Goal: Task Accomplishment & Management: Manage account settings

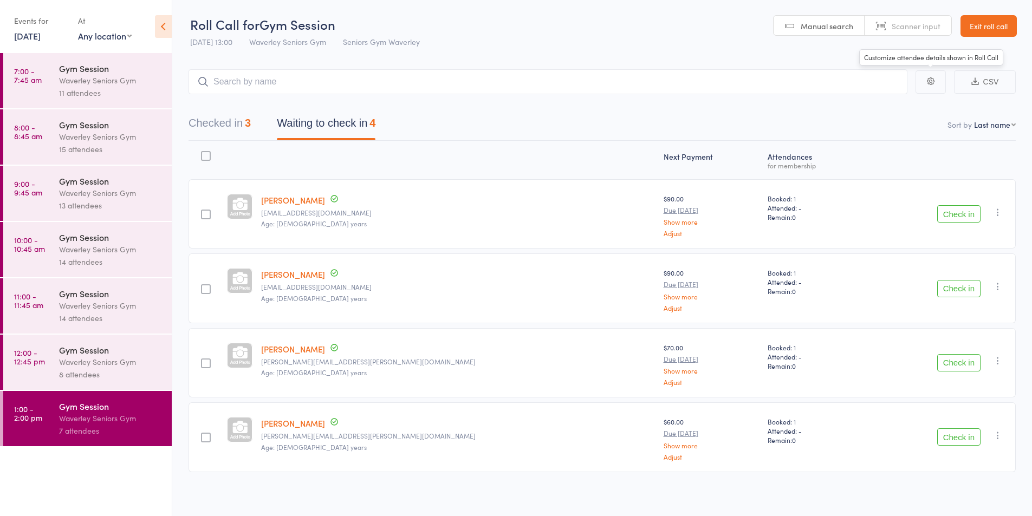
click at [988, 26] on link "Exit roll call" at bounding box center [989, 26] width 56 height 22
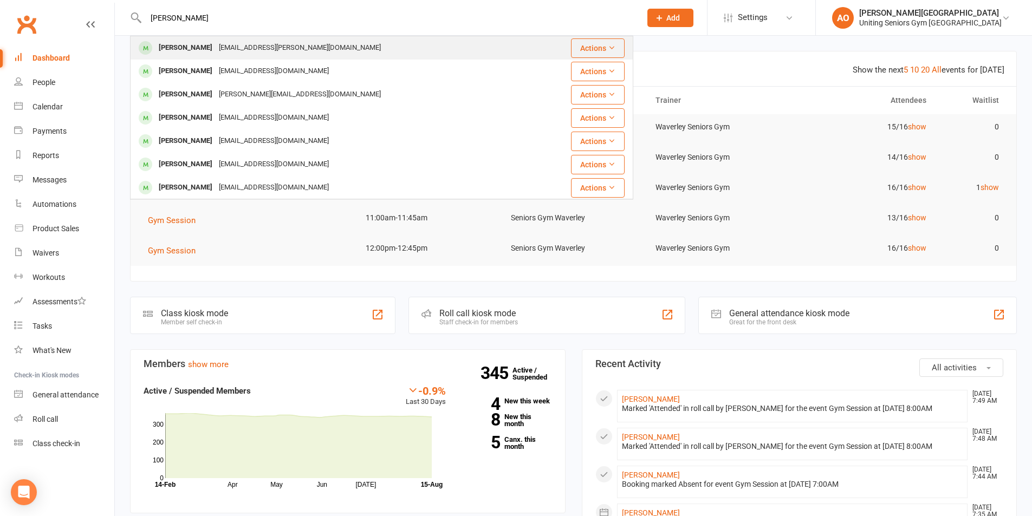
type input "[PERSON_NAME]"
click at [192, 44] on div "[PERSON_NAME]" at bounding box center [186, 48] width 60 height 16
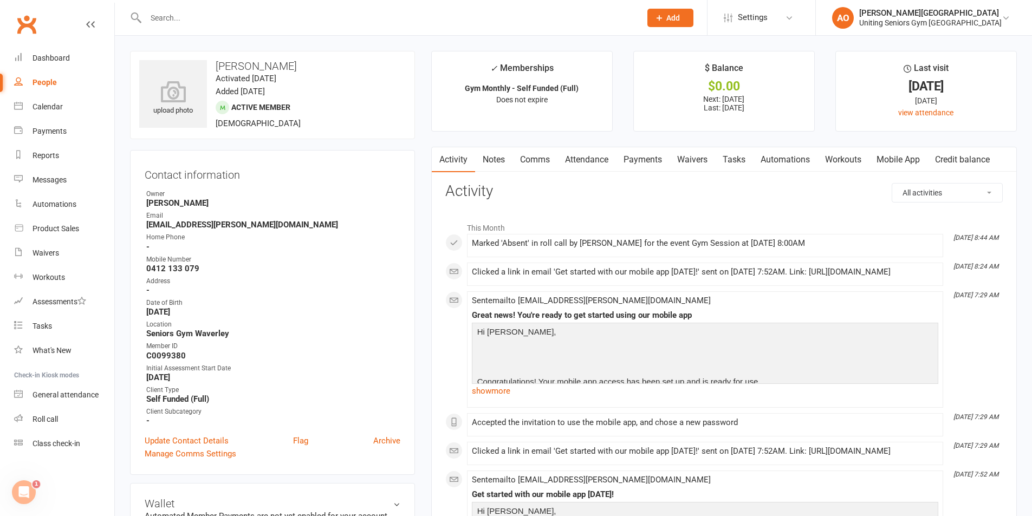
click at [895, 153] on link "Mobile App" at bounding box center [898, 159] width 59 height 25
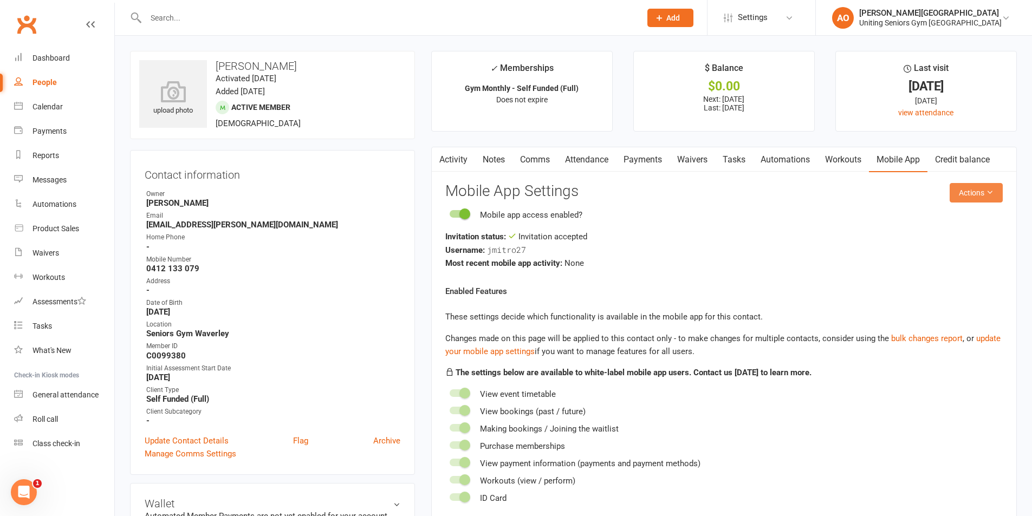
click at [968, 186] on button "Actions" at bounding box center [976, 193] width 53 height 20
click at [955, 223] on link "Send invitation email" at bounding box center [940, 217] width 107 height 22
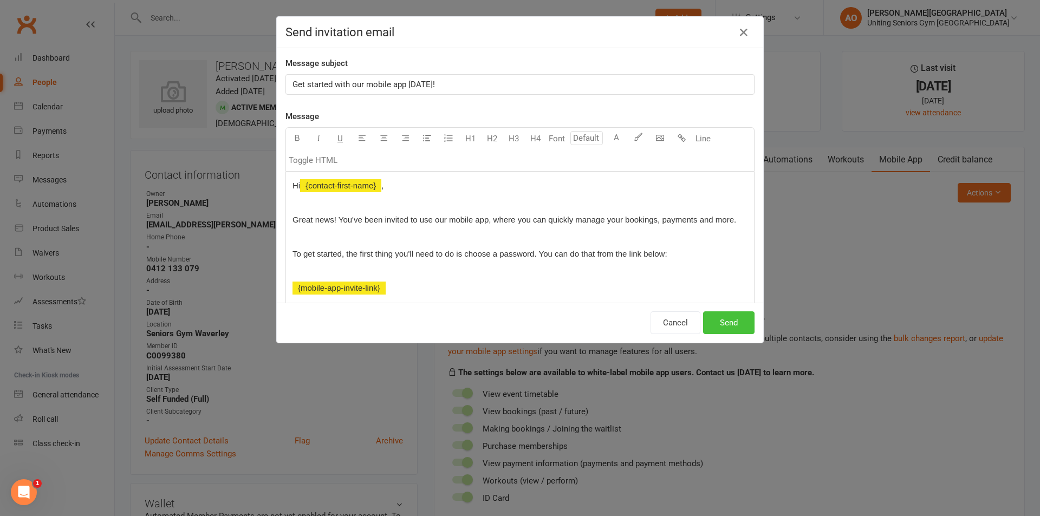
click at [727, 329] on button "Send" at bounding box center [728, 323] width 51 height 23
